Goal: Task Accomplishment & Management: Manage account settings

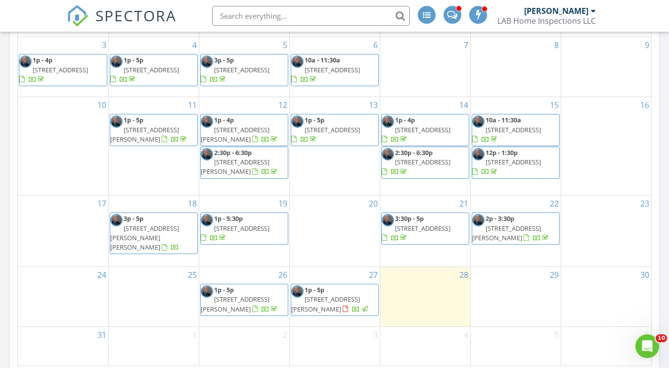
scroll to position [247, 0]
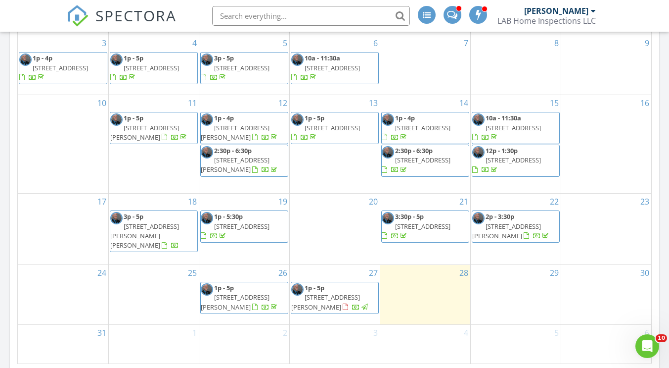
click at [335, 295] on span "1p - 5p 914 Bear Lake Dr, Longs 29568" at bounding box center [334, 297] width 87 height 29
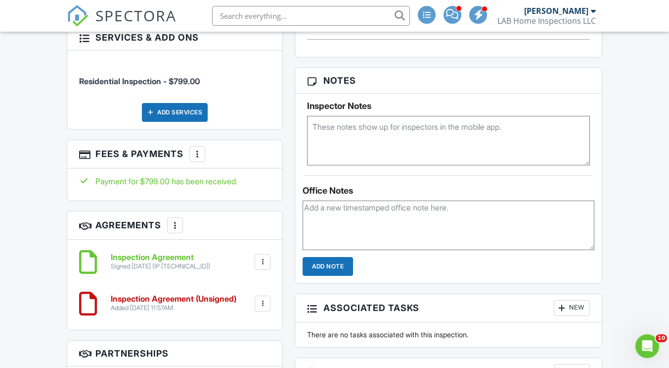
click at [262, 298] on div at bounding box center [263, 303] width 10 height 10
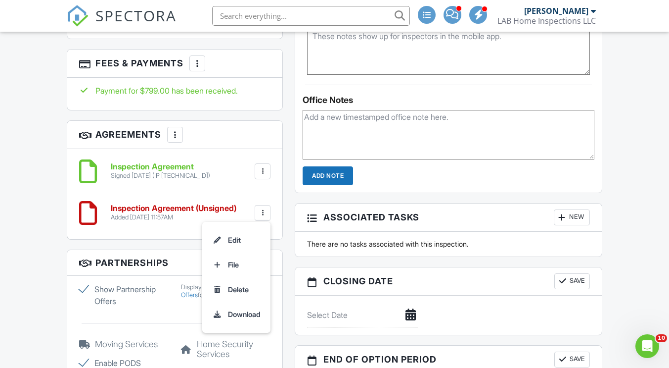
scroll to position [841, 0]
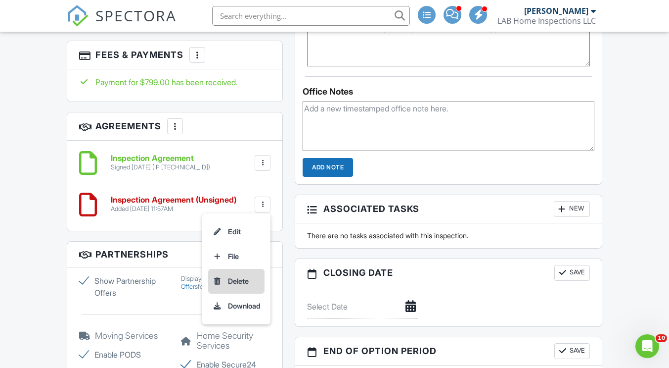
click at [238, 269] on li "Delete" at bounding box center [236, 281] width 56 height 25
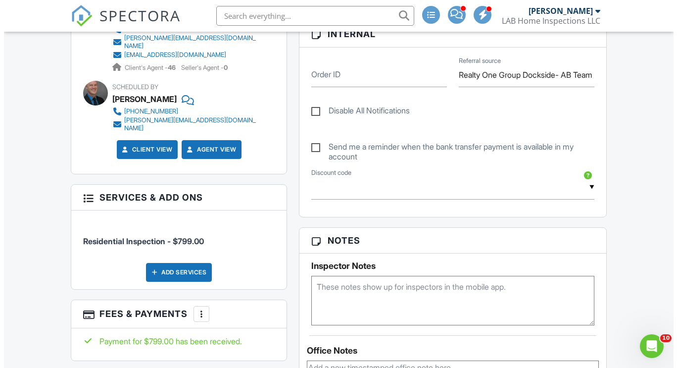
scroll to position [594, 0]
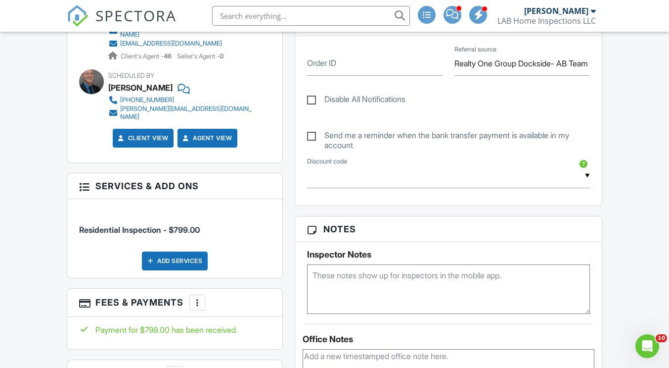
click at [199, 297] on div at bounding box center [197, 302] width 10 height 10
click at [247, 320] on li "Edit Fees & Payments" at bounding box center [247, 332] width 103 height 25
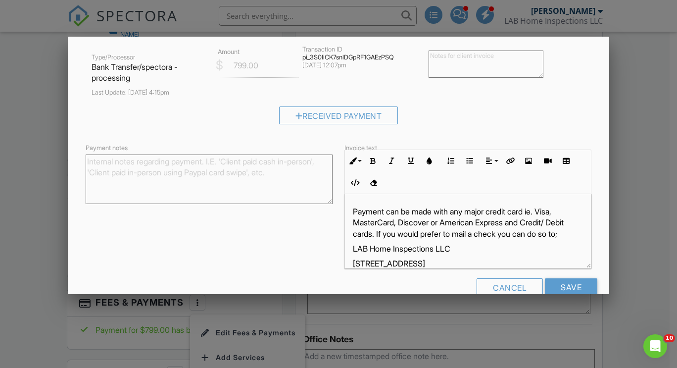
scroll to position [177, 0]
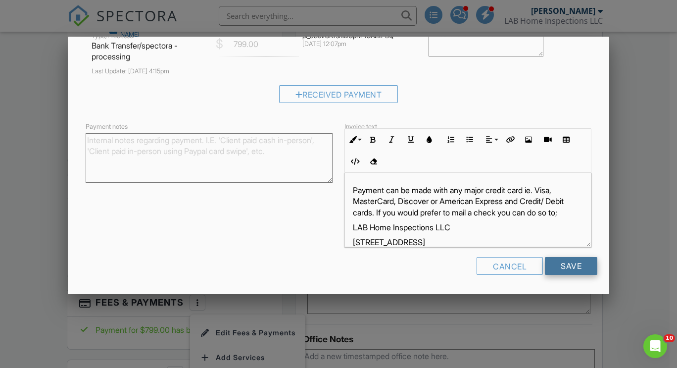
click at [561, 270] on input "Save" at bounding box center [571, 266] width 52 height 18
